Goal: Information Seeking & Learning: Find specific fact

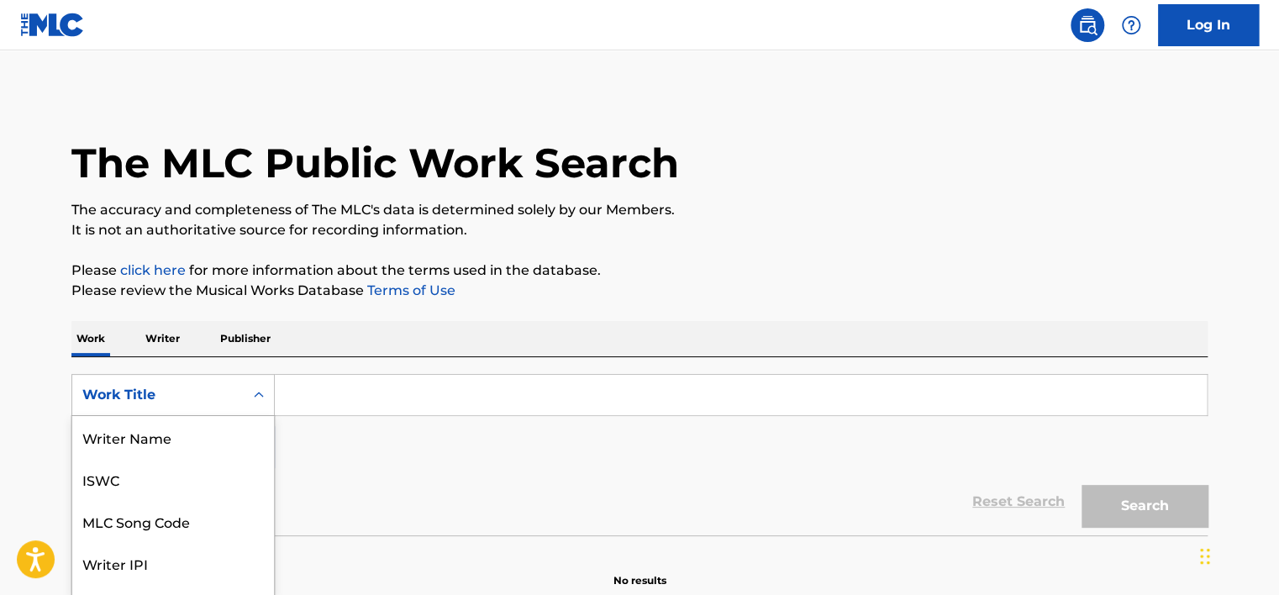
scroll to position [71, 0]
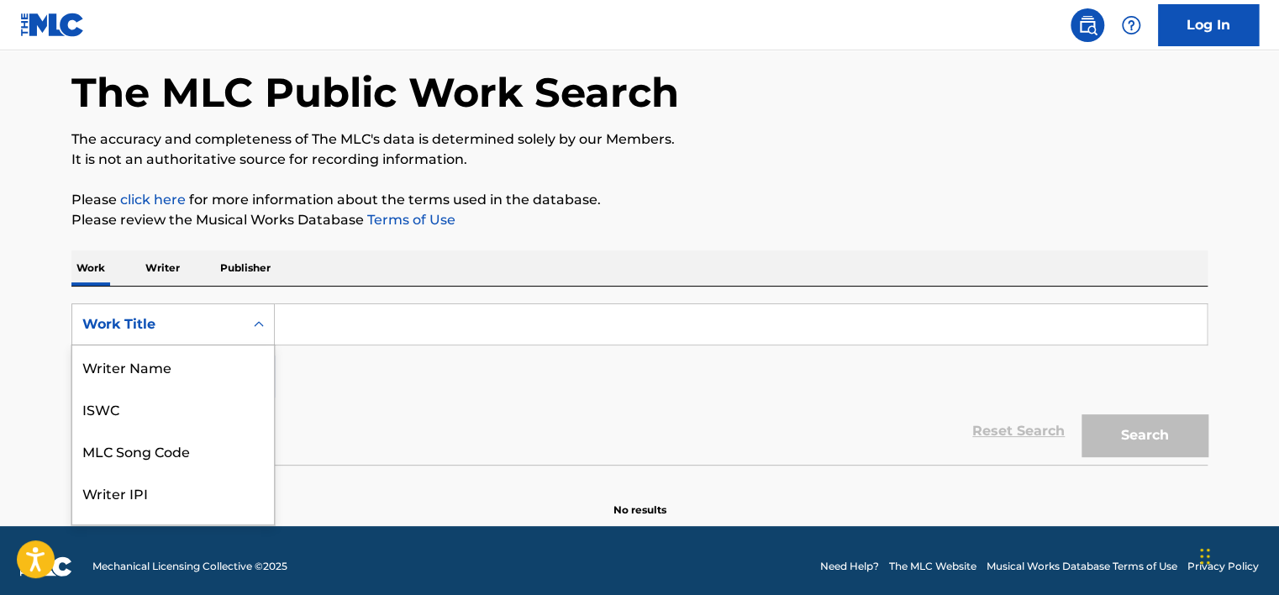
click at [166, 345] on div "8 results available. Use Up and Down to choose options, press Enter to select t…" at bounding box center [172, 324] width 203 height 42
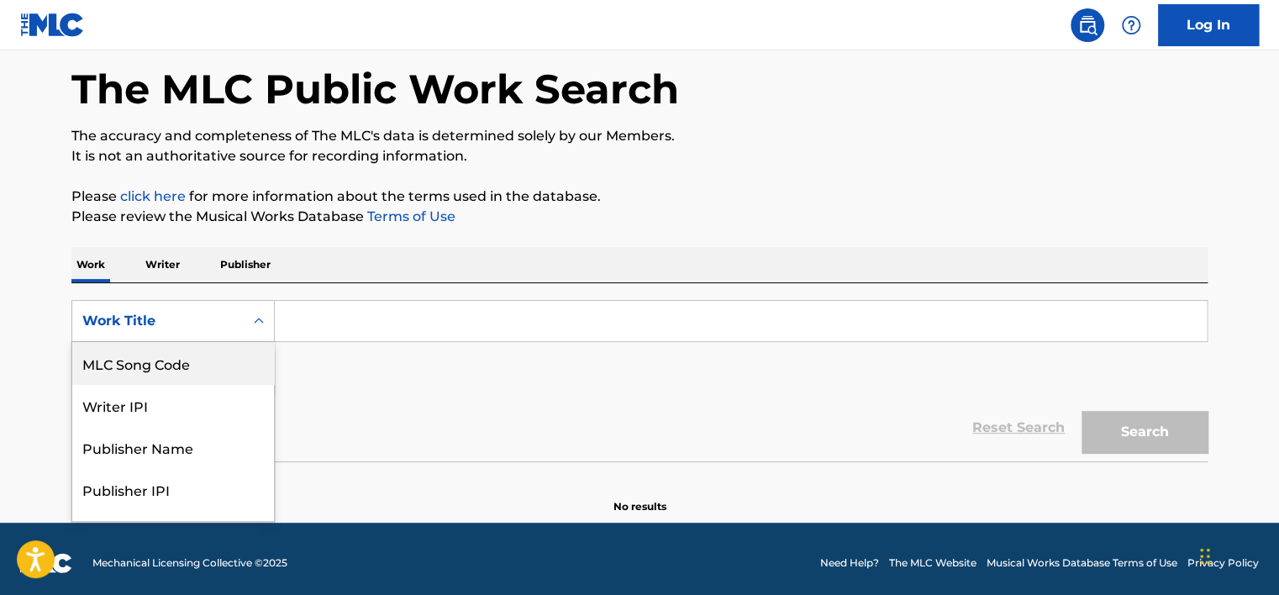
click at [166, 365] on div "MLC Song Code" at bounding box center [173, 363] width 202 height 42
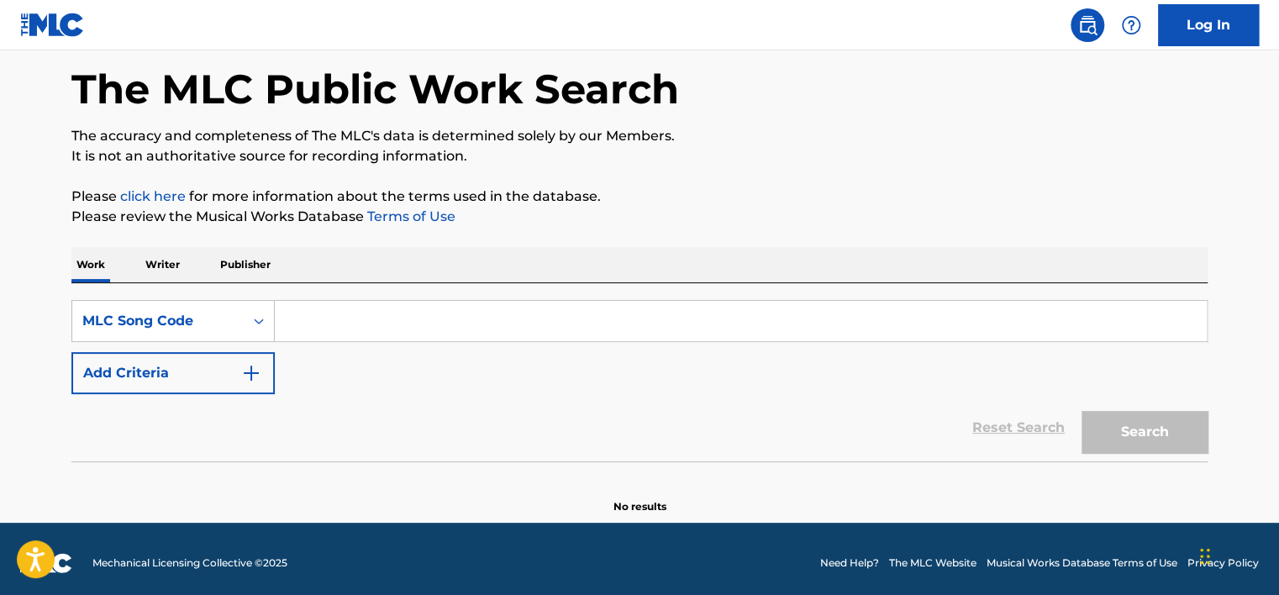
click at [324, 330] on input "Search Form" at bounding box center [741, 321] width 932 height 40
paste input "HQ6LNB"
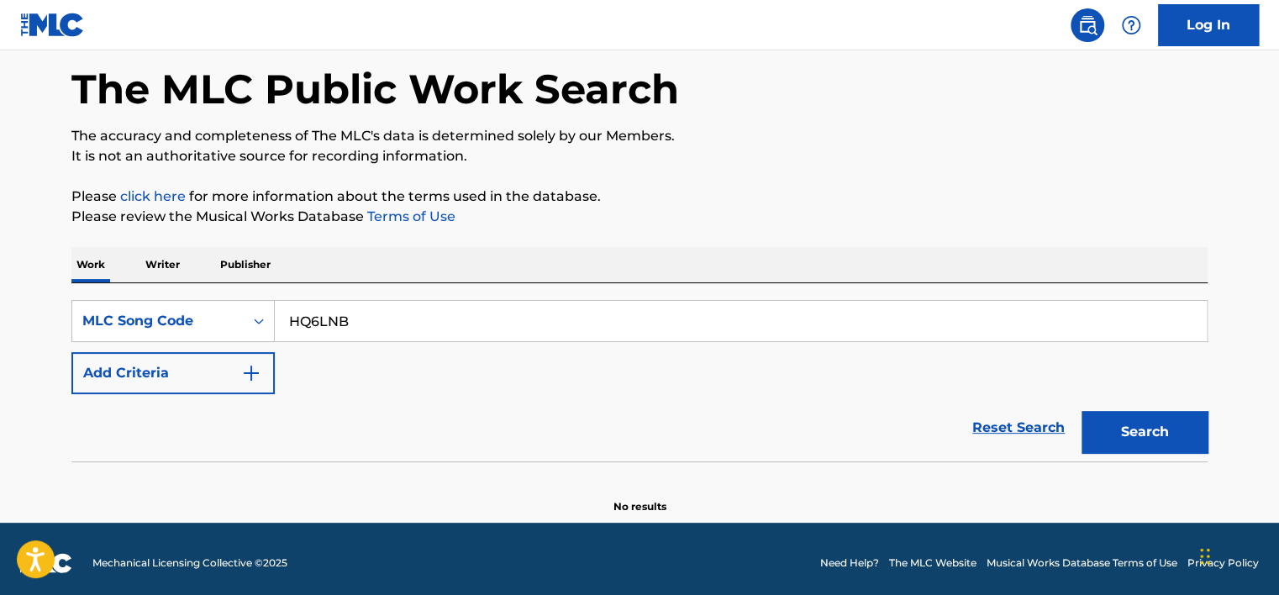
type input "HQ6LNB"
click at [1109, 413] on button "Search" at bounding box center [1145, 432] width 126 height 42
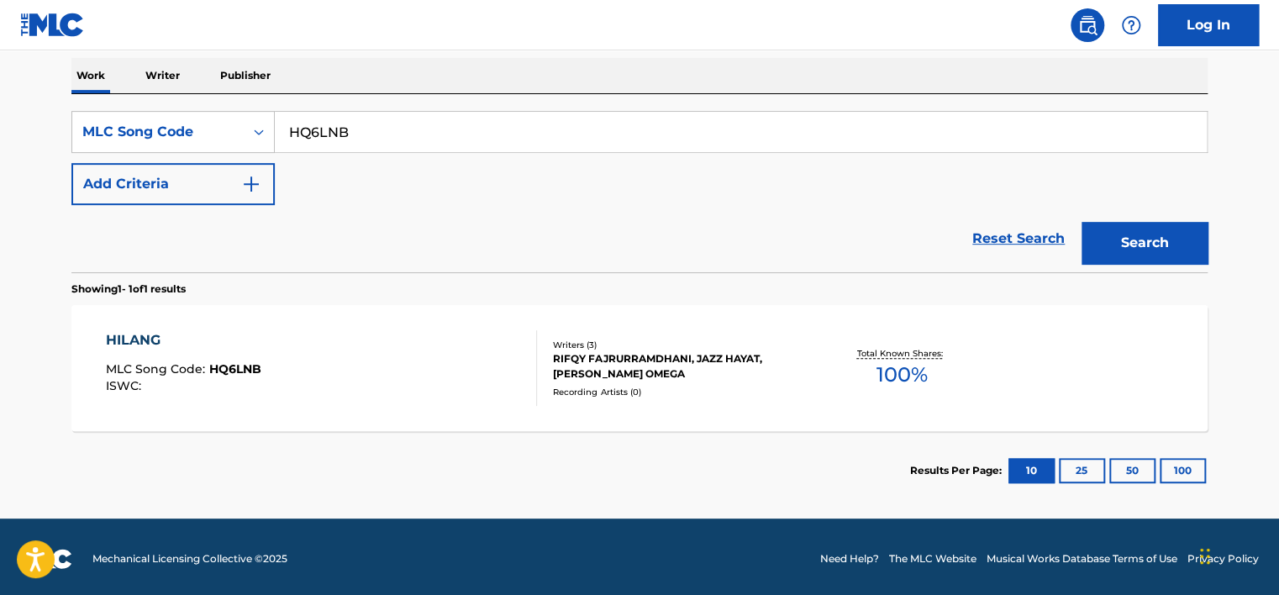
scroll to position [266, 0]
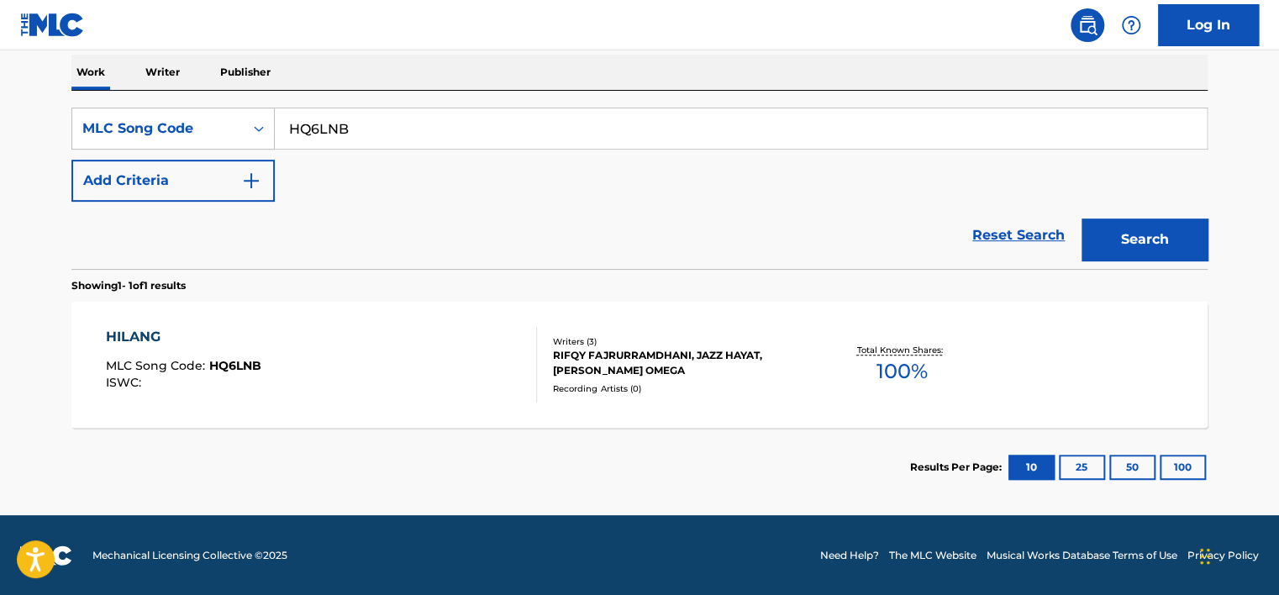
click at [297, 343] on div "HILANG MLC Song Code : HQ6LNB ISWC :" at bounding box center [322, 365] width 432 height 76
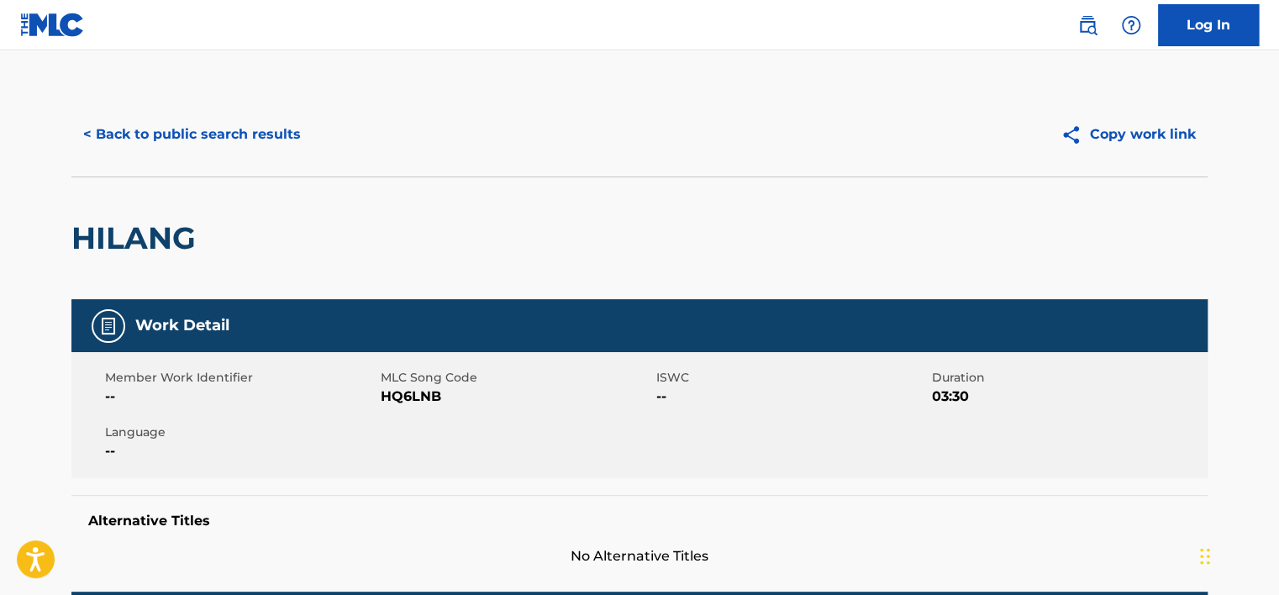
click at [256, 127] on button "< Back to public search results" at bounding box center [191, 134] width 241 height 42
